Goal: Task Accomplishment & Management: Manage account settings

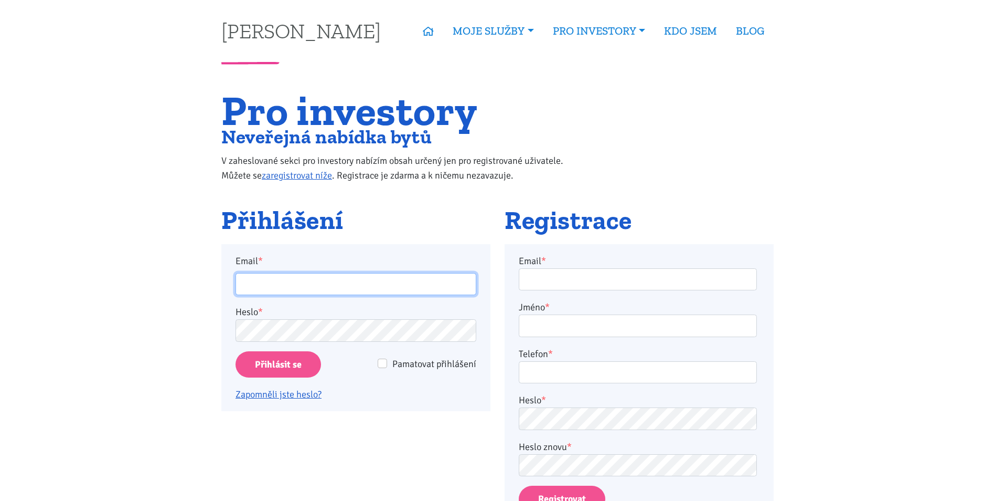
click at [298, 287] on input "Email *" at bounding box center [356, 284] width 241 height 23
type input "martinjakl88@gmail.com"
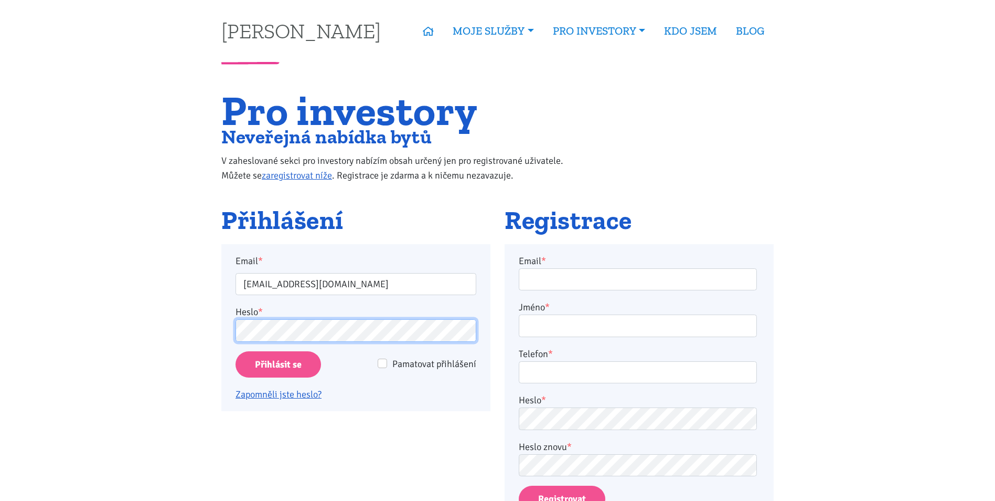
click at [236, 351] on input "Přihlásit se" at bounding box center [279, 364] width 86 height 27
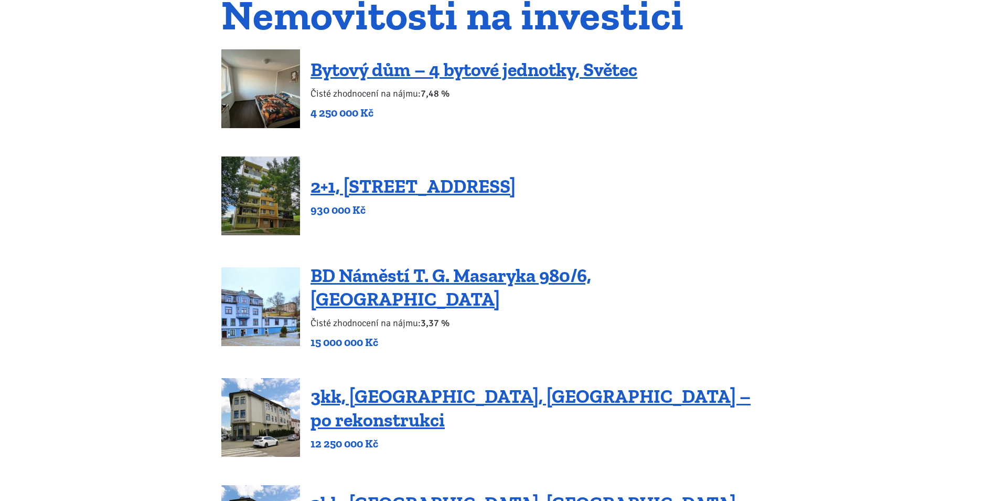
scroll to position [122, 0]
